Goal: Book appointment/travel/reservation

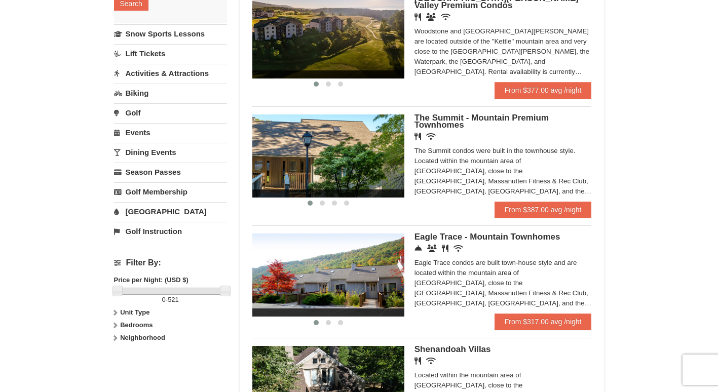
scroll to position [201, 0]
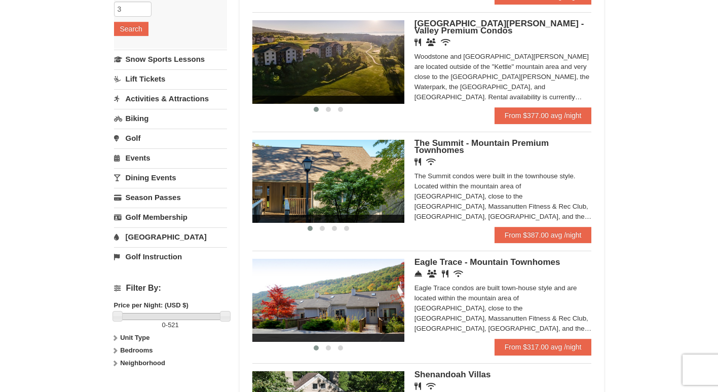
click at [200, 96] on link "Activities & Attractions" at bounding box center [170, 98] width 113 height 19
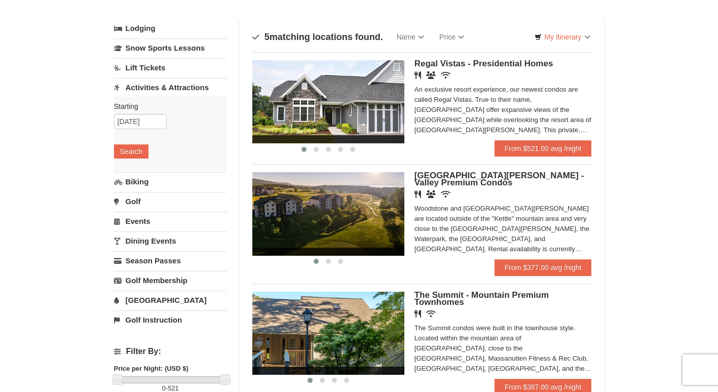
scroll to position [0, 0]
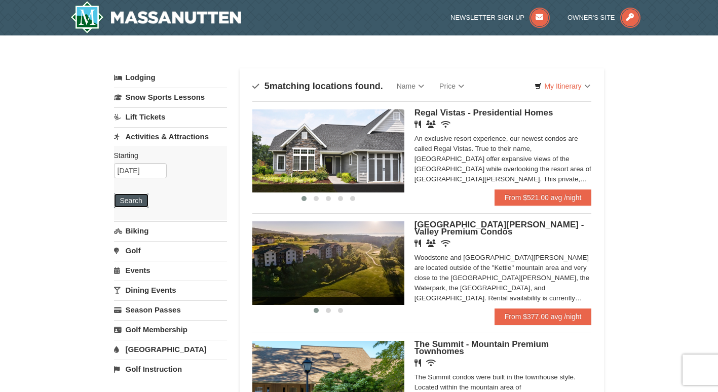
click at [131, 202] on button "Search" at bounding box center [131, 200] width 34 height 14
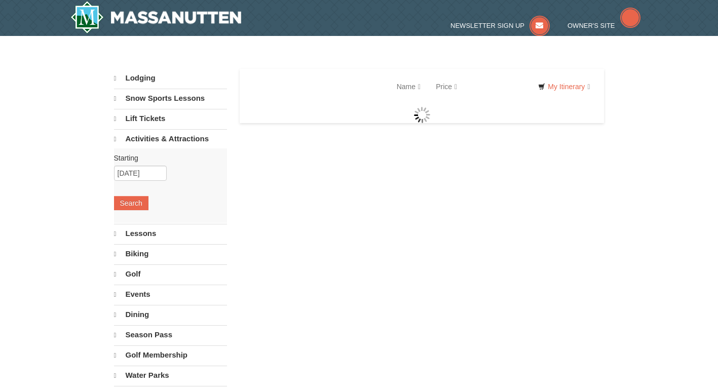
select select "9"
